Goal: Information Seeking & Learning: Learn about a topic

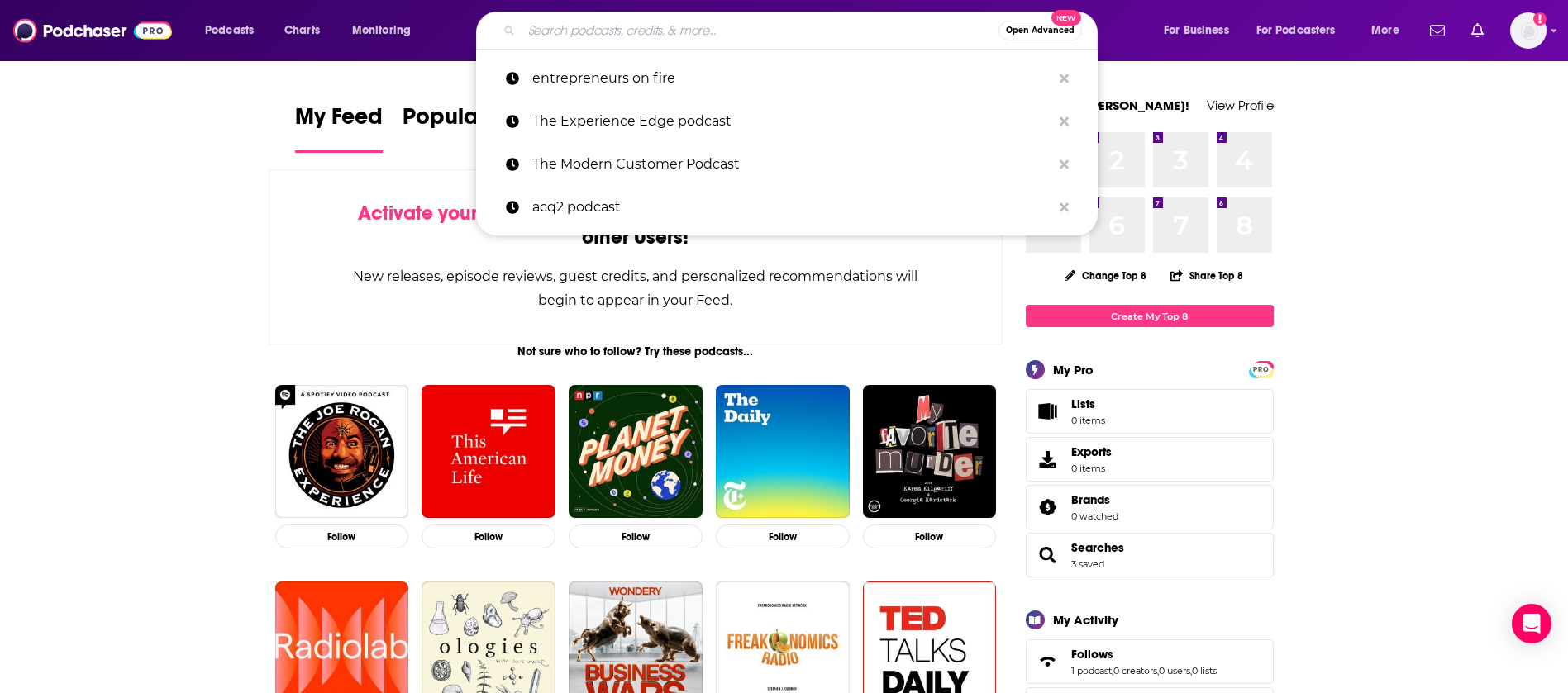
click at [627, 23] on input "Search podcasts, credits, & more..." at bounding box center [761, 30] width 477 height 26
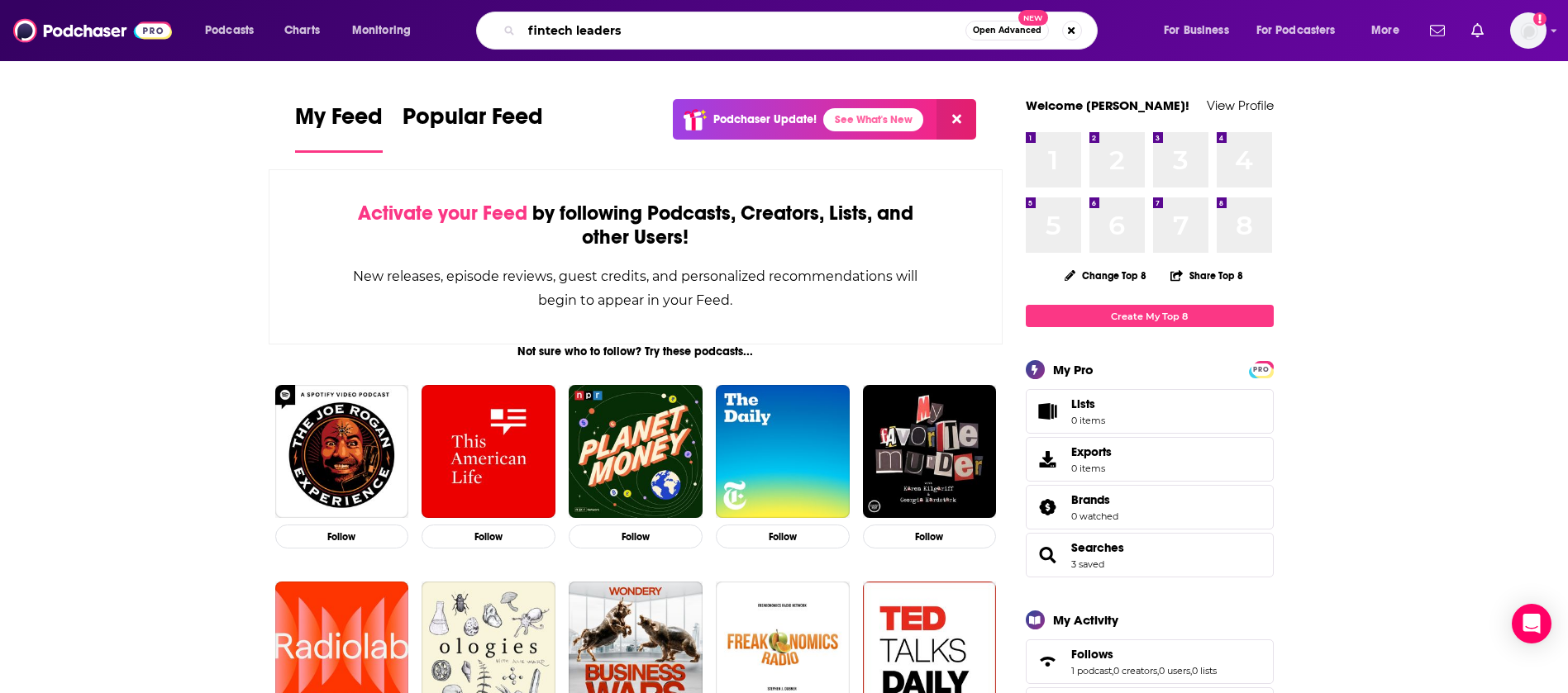
type input "fintech leaders"
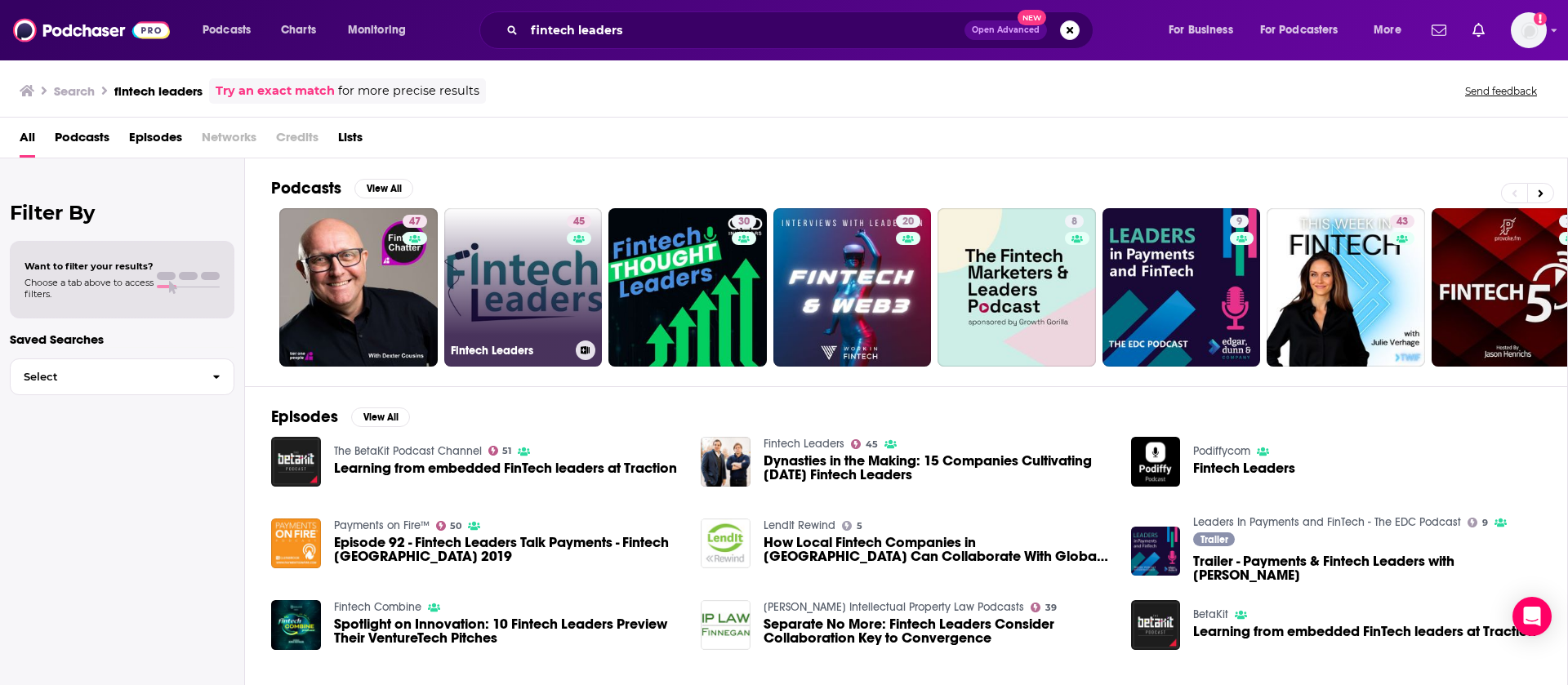
click at [542, 304] on link "45 Fintech Leaders" at bounding box center [523, 287] width 159 height 159
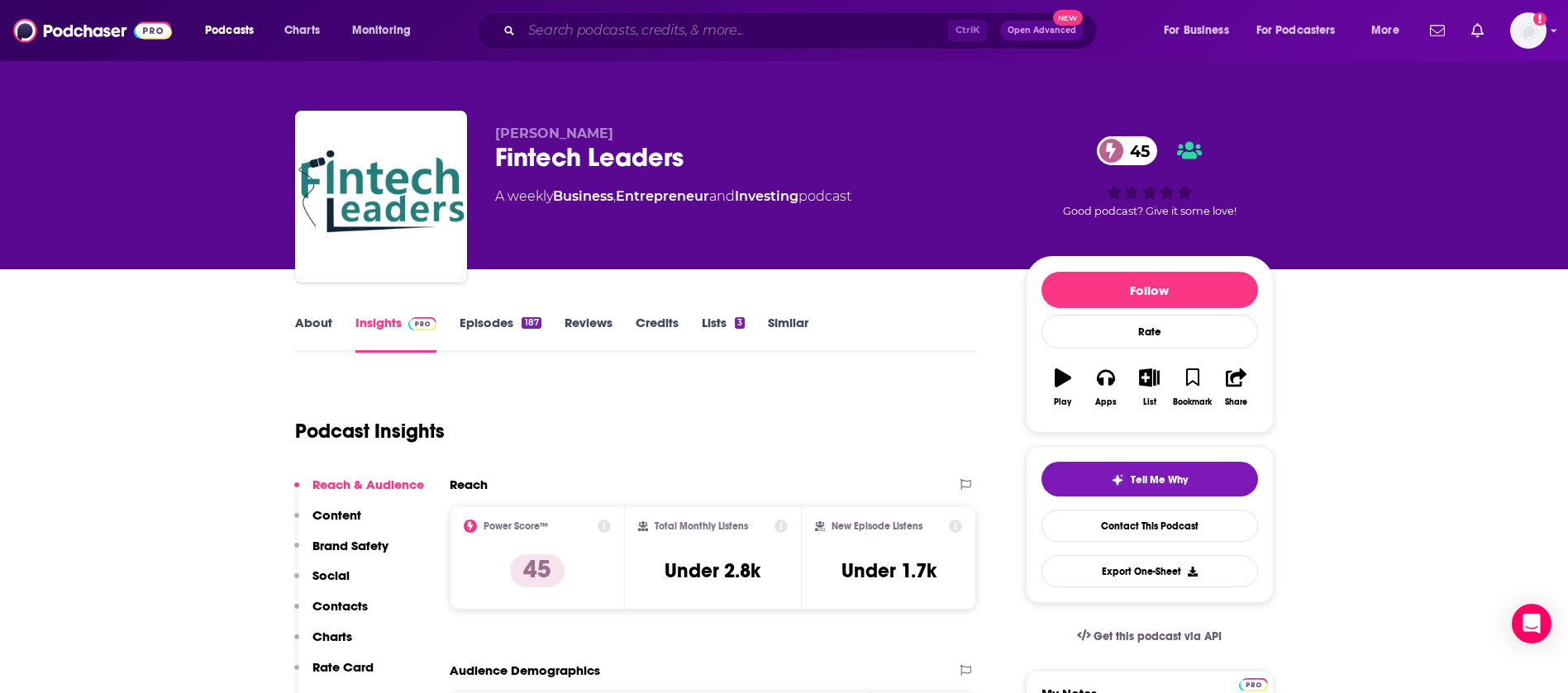
click at [612, 20] on input "Search podcasts, credits, & more..." at bounding box center [735, 30] width 427 height 26
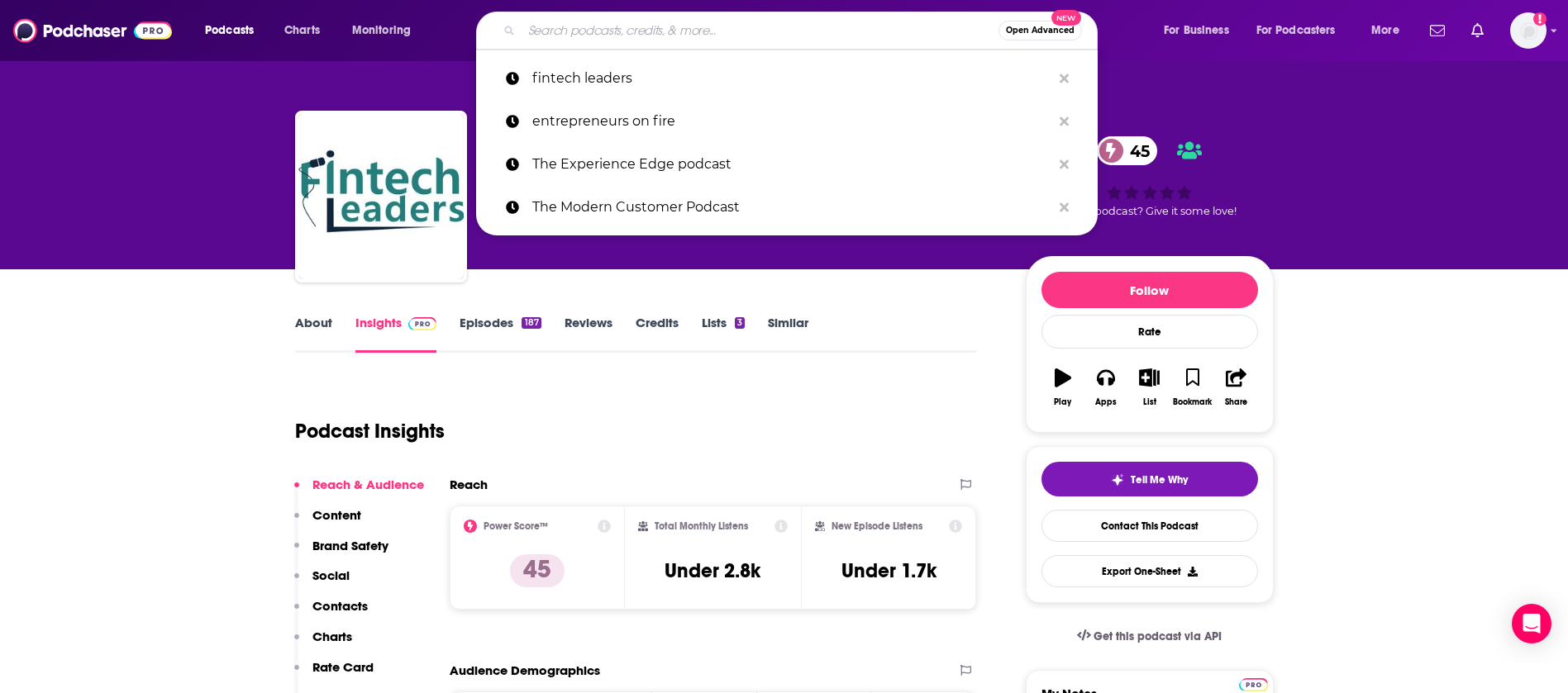
paste input "This Week in Startups"
type input "This Week in Startups"
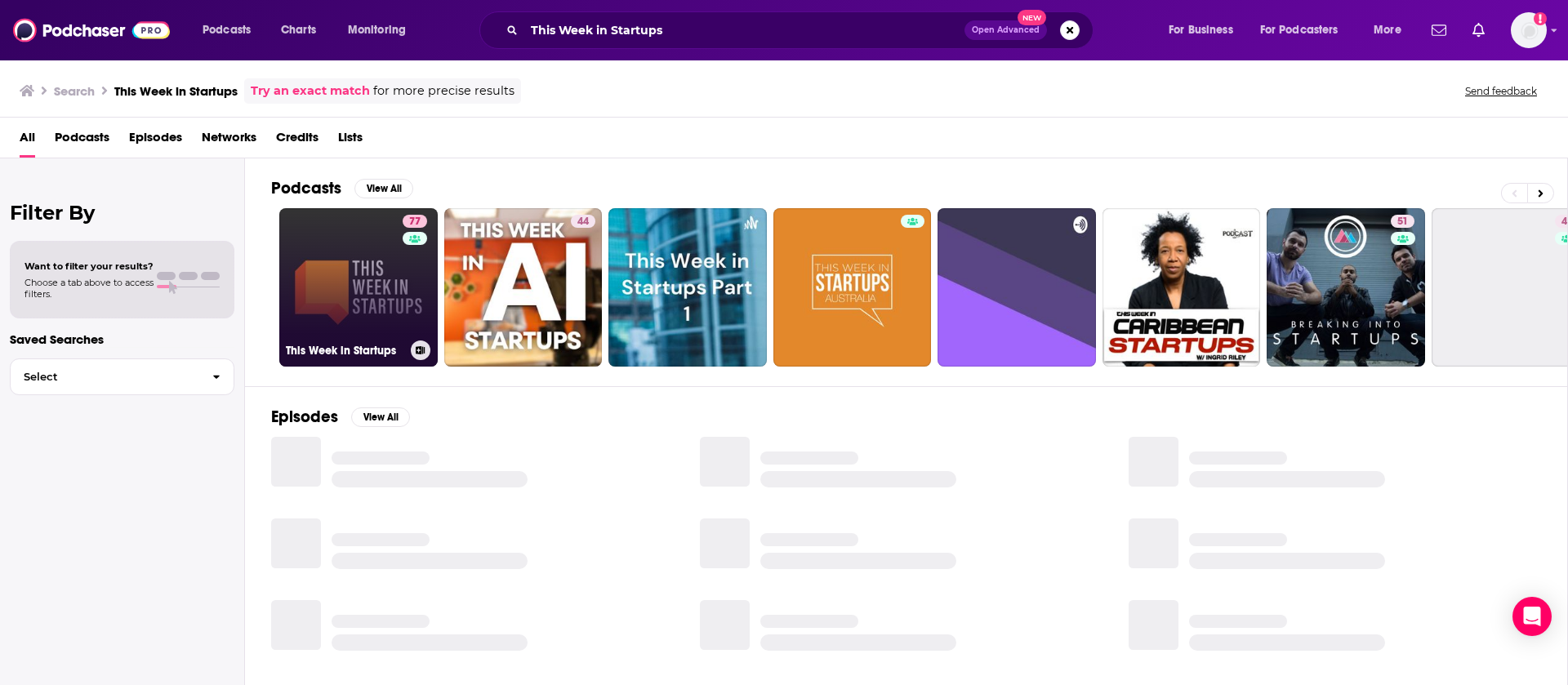
click at [380, 317] on link "77 This Week in Startups" at bounding box center [358, 287] width 159 height 159
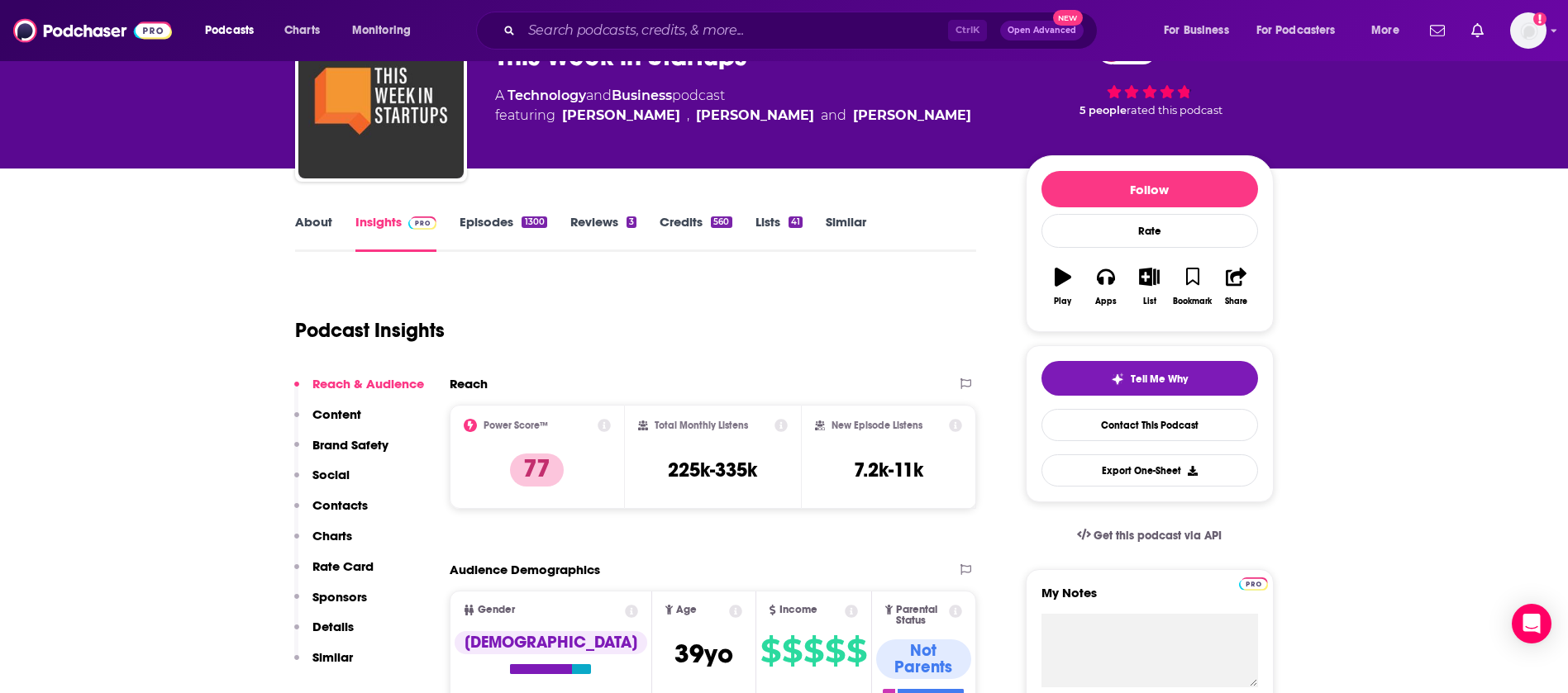
scroll to position [124, 0]
